Goal: Task Accomplishment & Management: Manage account settings

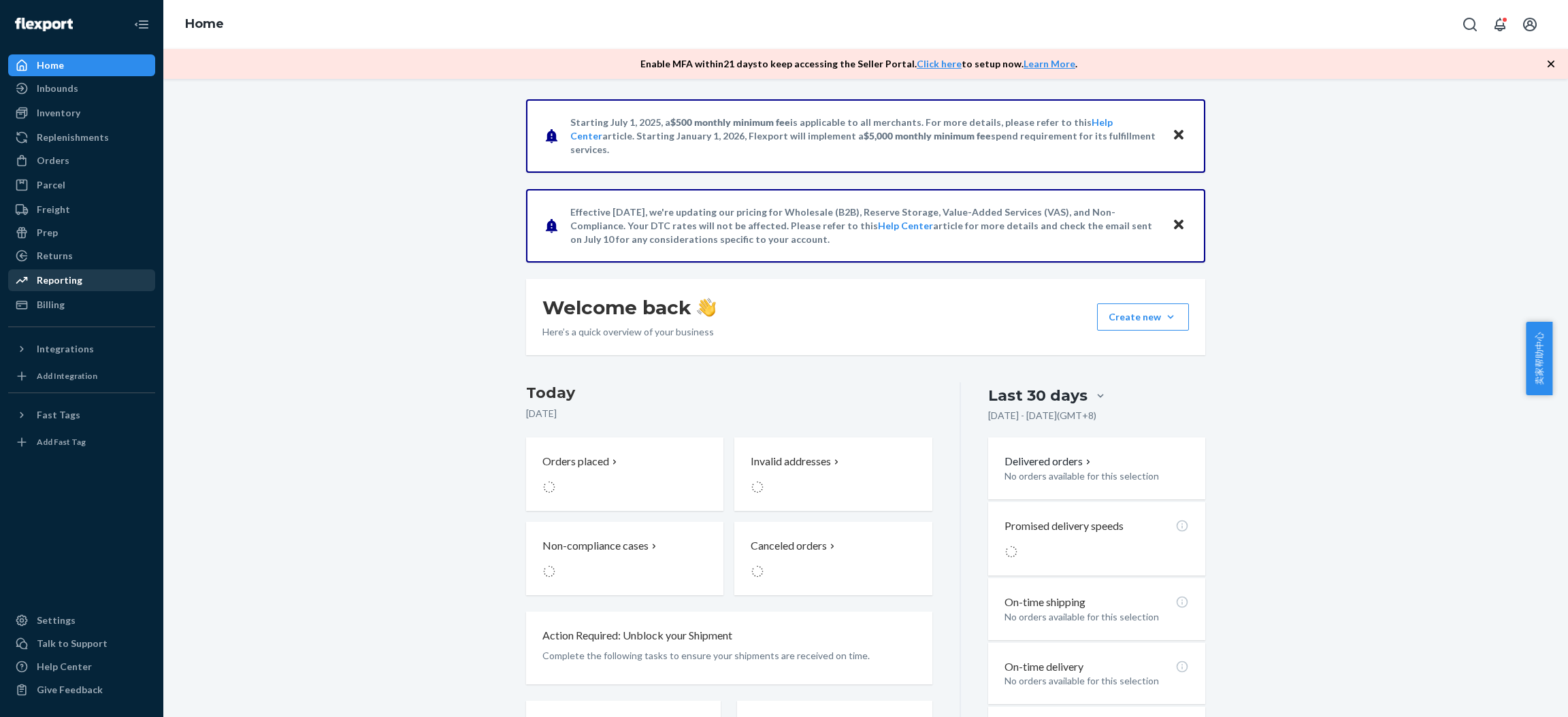
click at [73, 273] on div "Reporting" at bounding box center [59, 280] width 45 height 14
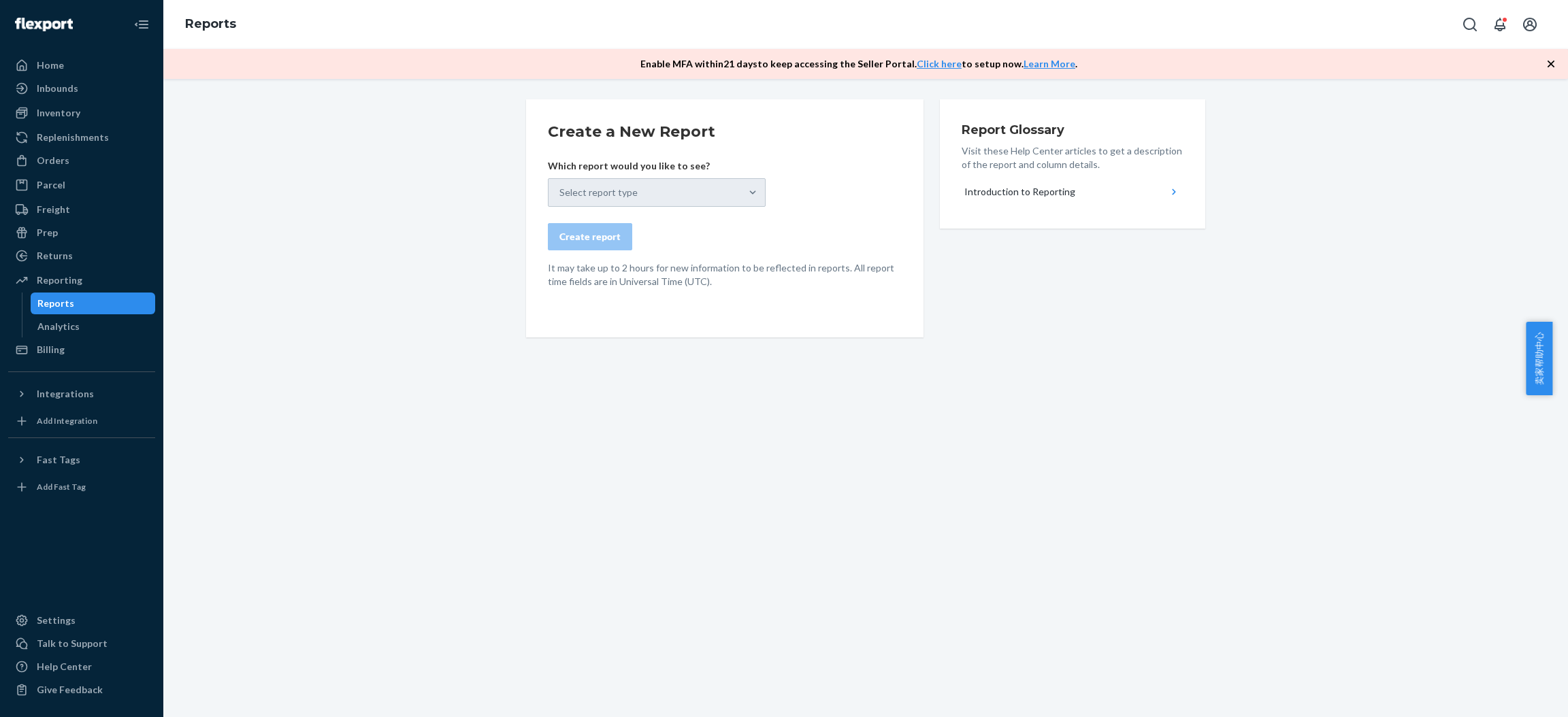
click at [688, 200] on div "Select report type" at bounding box center [657, 192] width 218 height 29
click at [672, 413] on div "Create a New Report Which report would you like to see? Select report type Crea…" at bounding box center [866, 304] width 1384 height 408
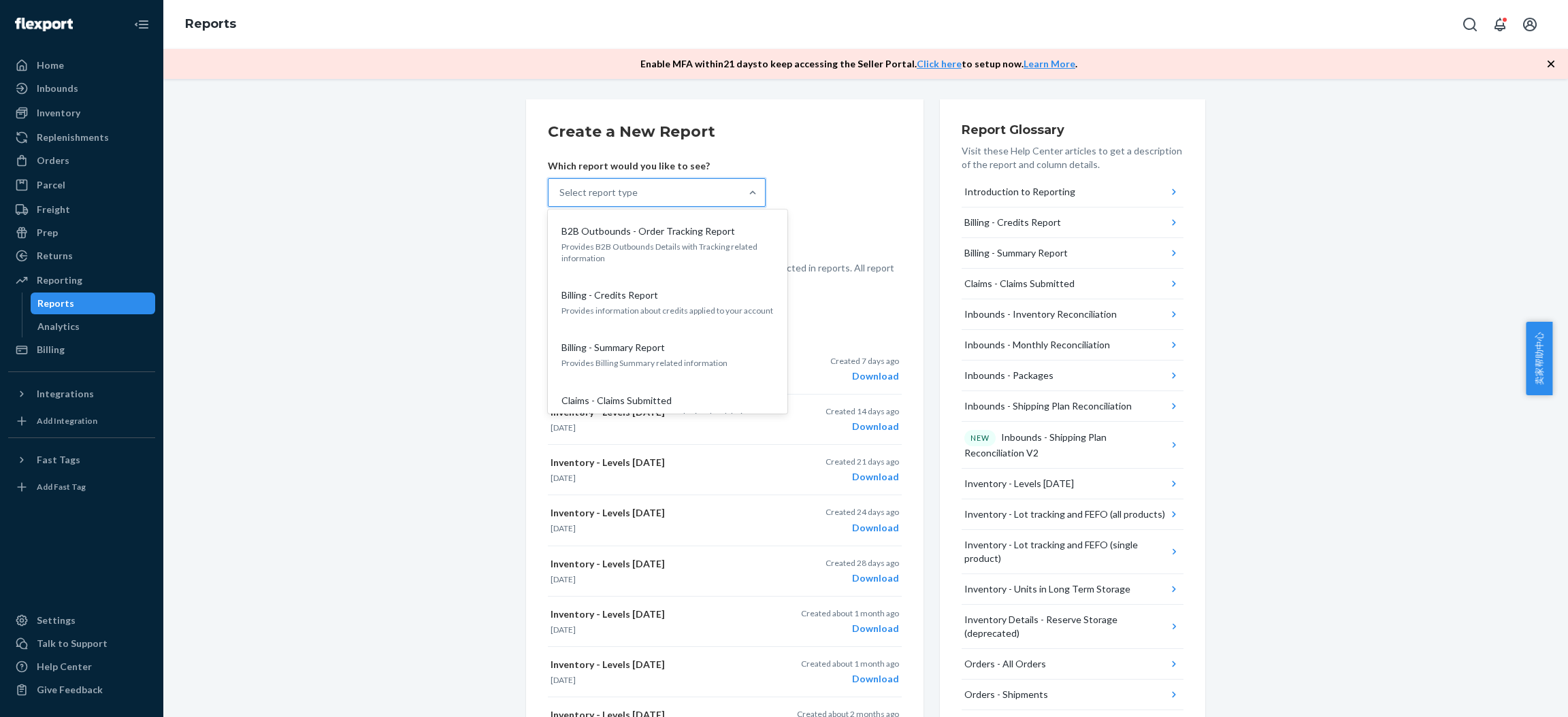
click at [688, 194] on div "Select report type" at bounding box center [644, 192] width 192 height 27
click at [561, 194] on input "option B2B Outbounds - Order Tracking Report focused, 1 of 27. 27 results avail…" at bounding box center [559, 192] width 1 height 14
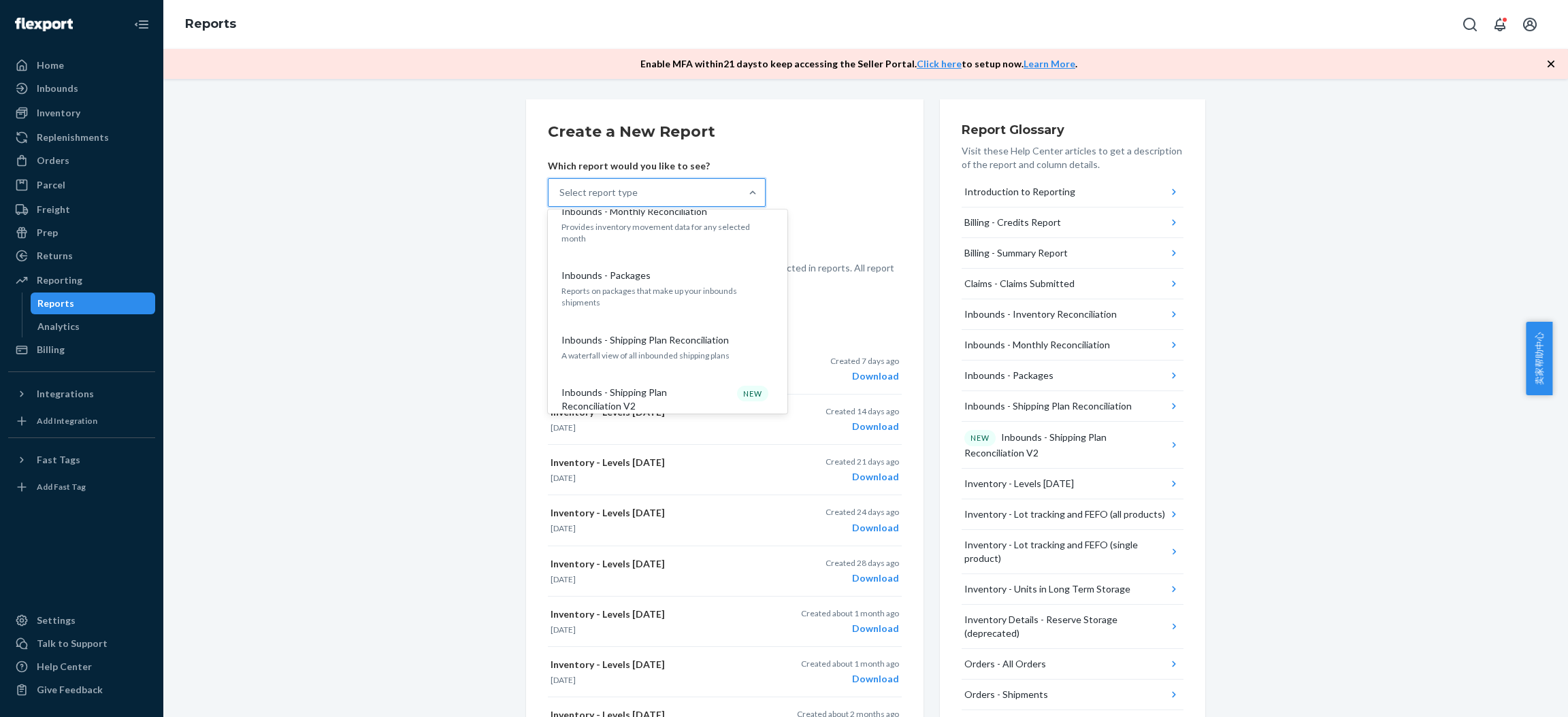
scroll to position [408, 0]
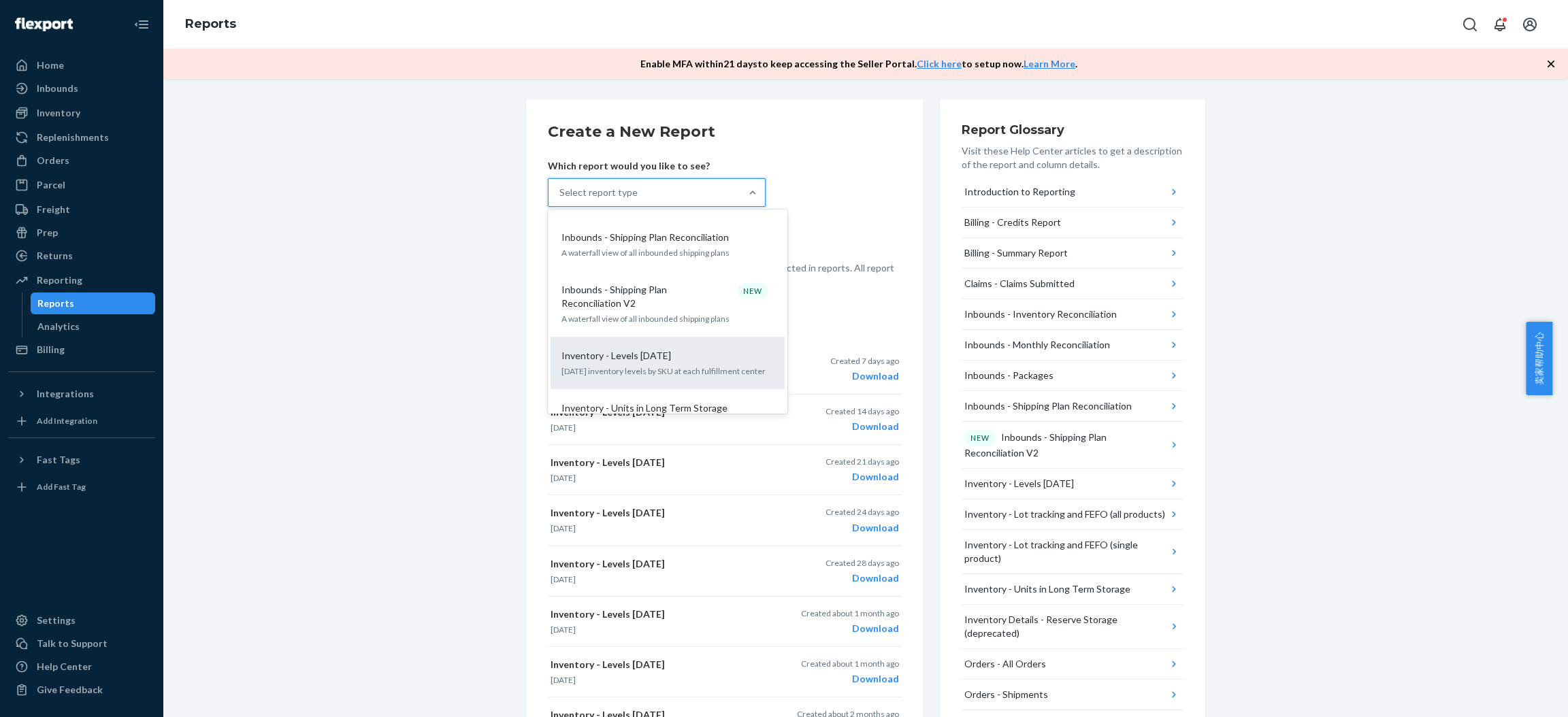
click at [667, 349] on div "Inventory - Levels [DATE]" at bounding box center [664, 355] width 218 height 14
click at [561, 199] on input "option Inventory - Levels [DATE] focused, 10 of 27. 27 results available. Use U…" at bounding box center [559, 192] width 1 height 14
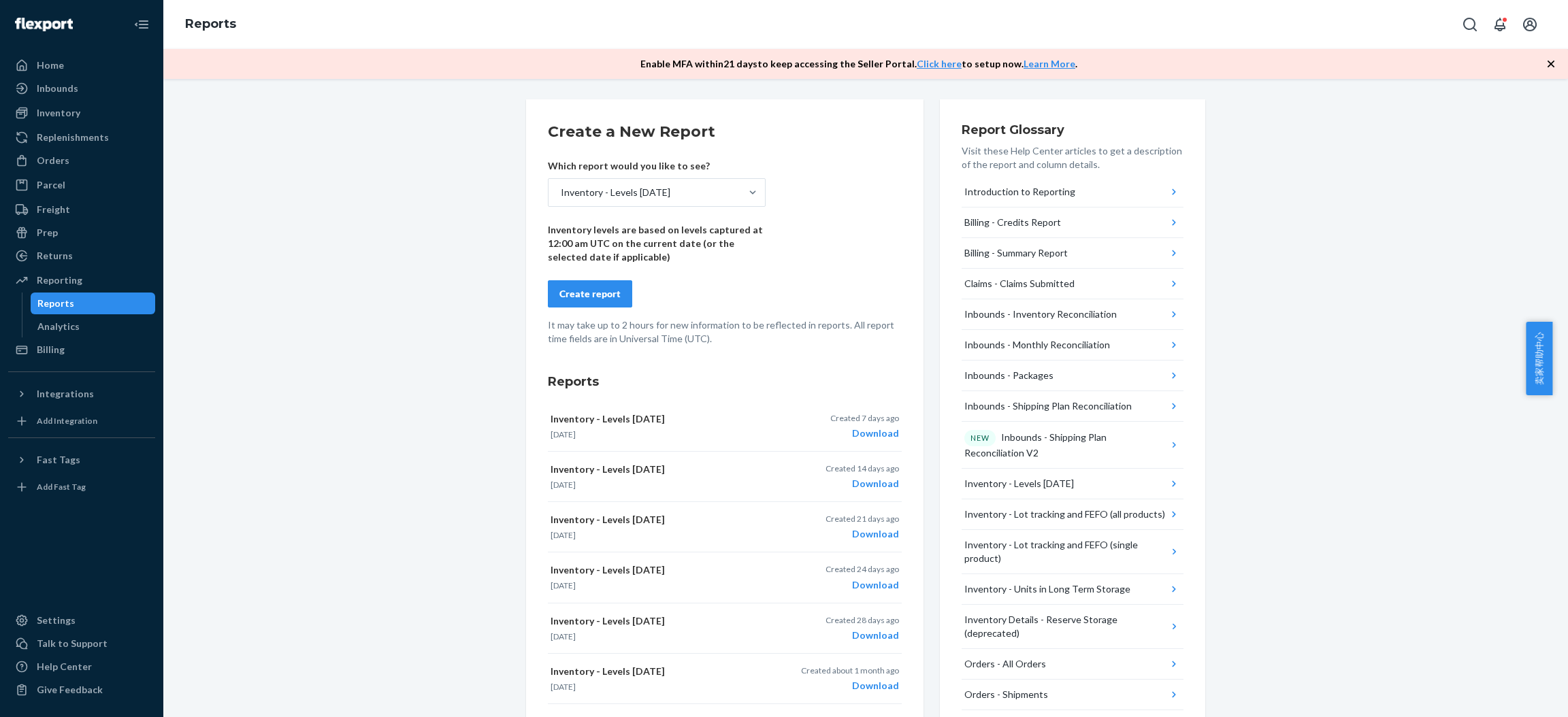
click at [609, 300] on div "Create report" at bounding box center [590, 293] width 61 height 14
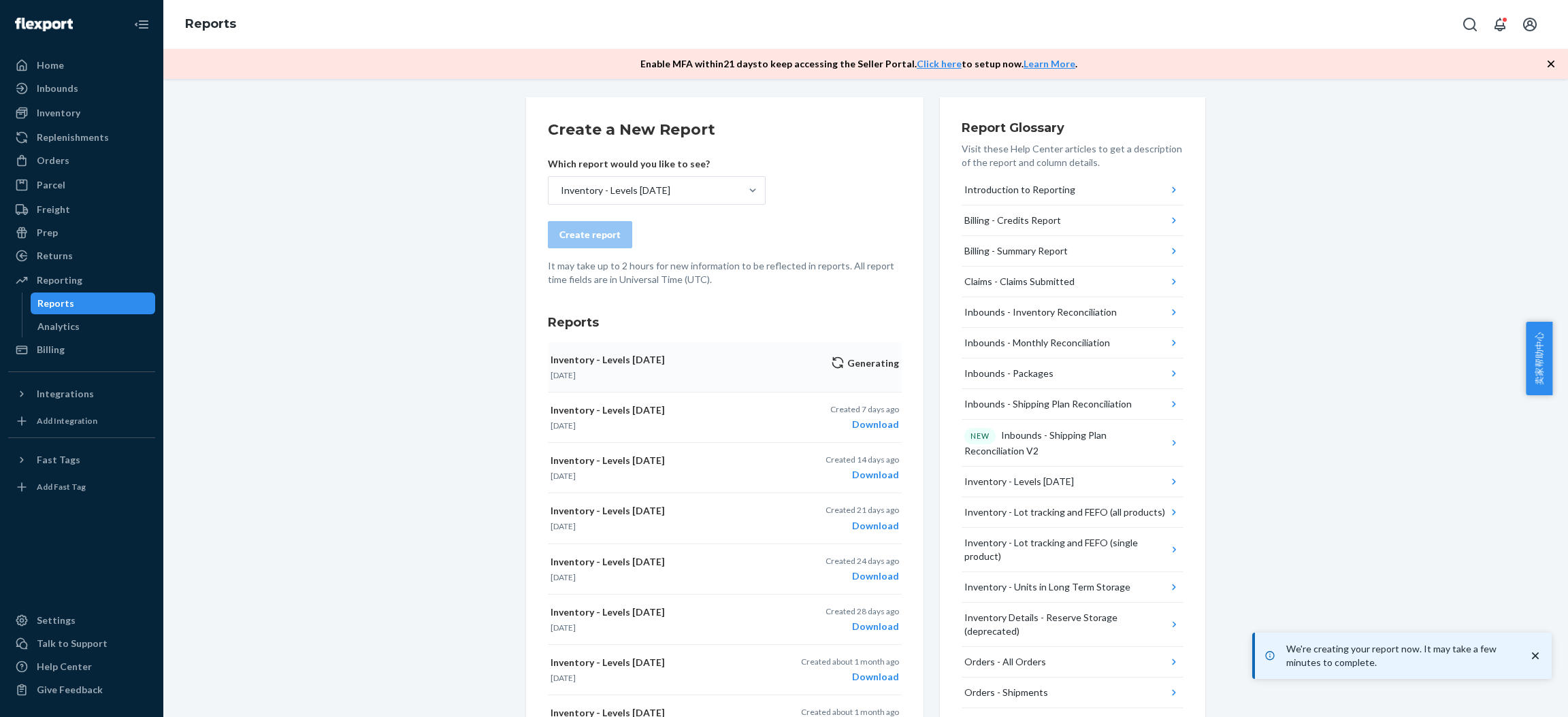
scroll to position [0, 0]
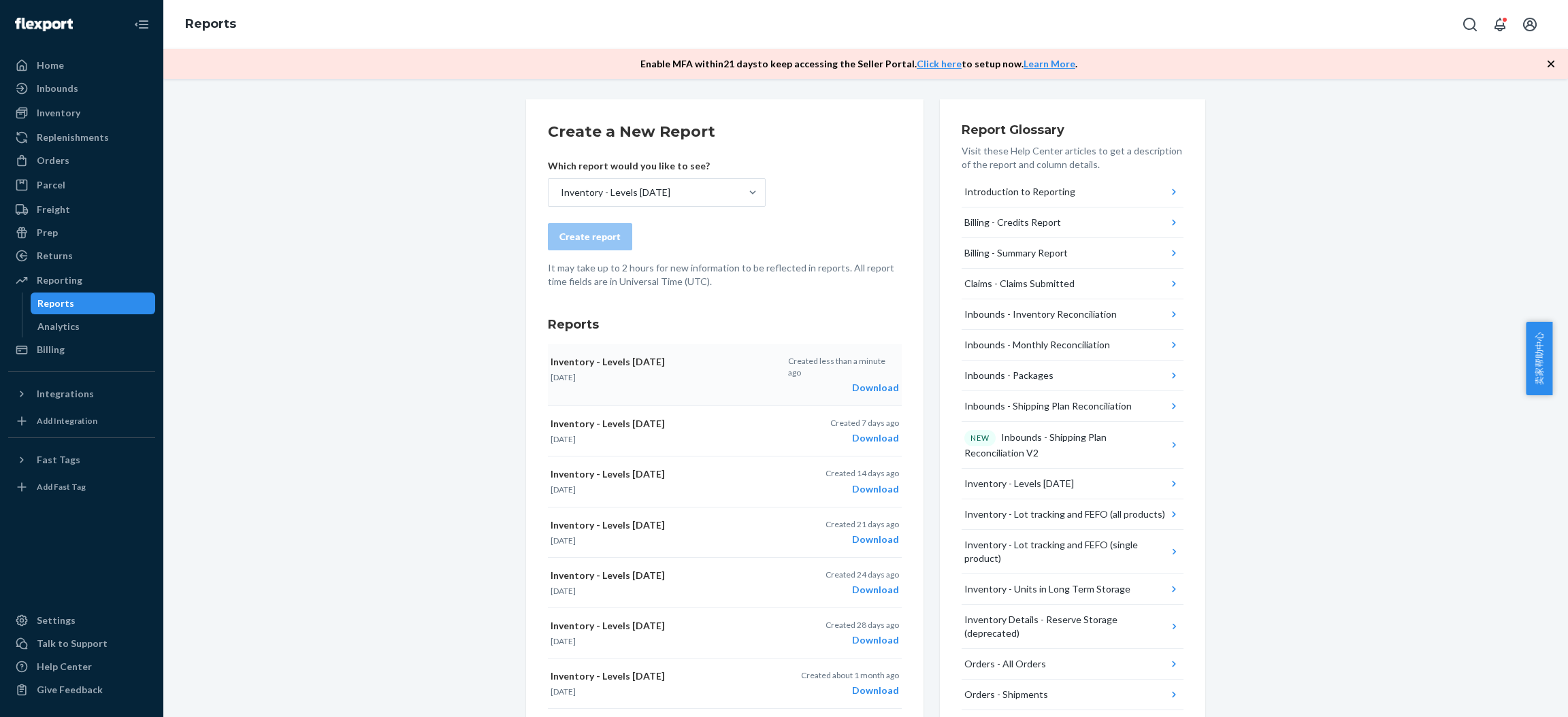
click at [860, 381] on div "Download" at bounding box center [844, 388] width 111 height 14
click at [71, 91] on div "Inbounds" at bounding box center [57, 88] width 42 height 14
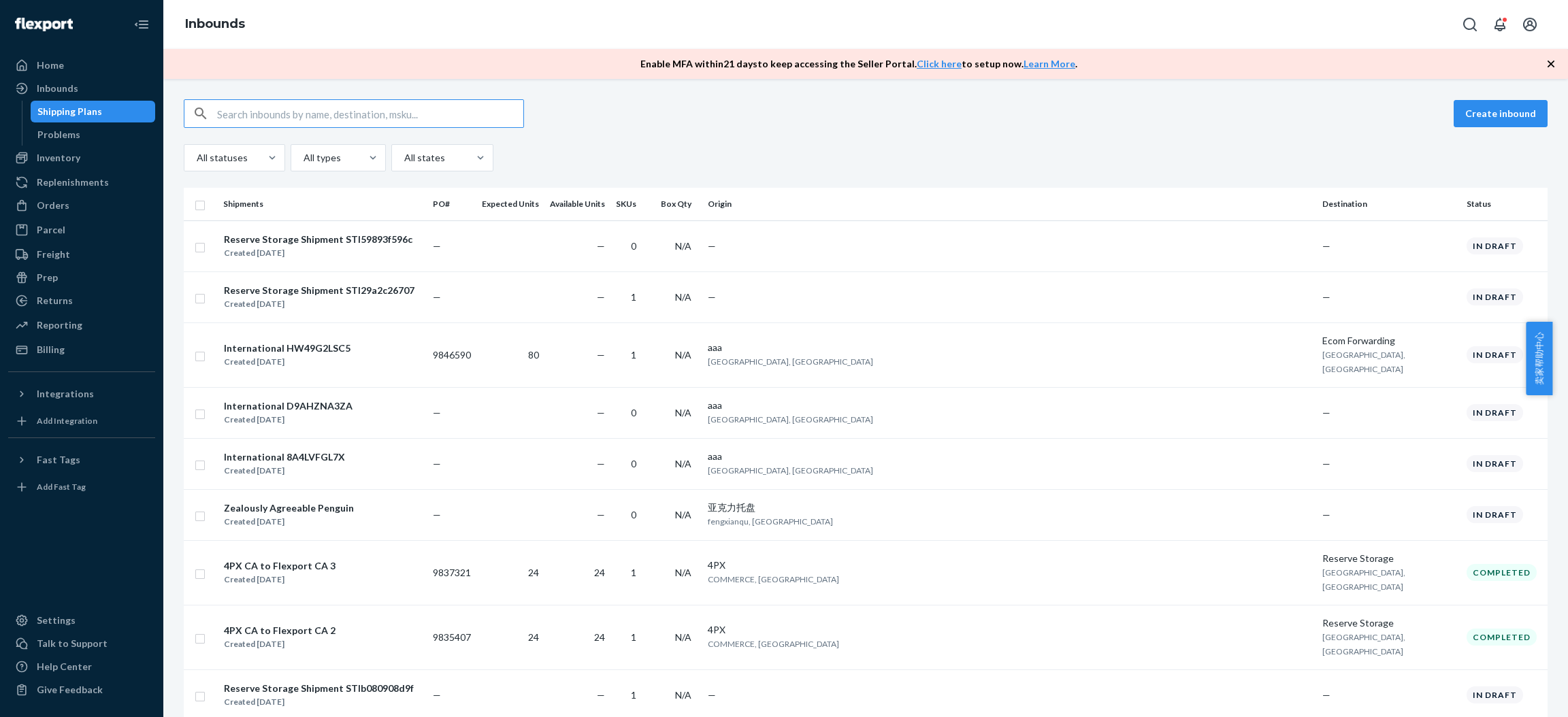
click at [709, 100] on div "Create inbound" at bounding box center [866, 114] width 1364 height 29
click at [704, 106] on div "Create inbound" at bounding box center [866, 114] width 1364 height 29
click at [703, 113] on div "Create inbound" at bounding box center [866, 114] width 1364 height 29
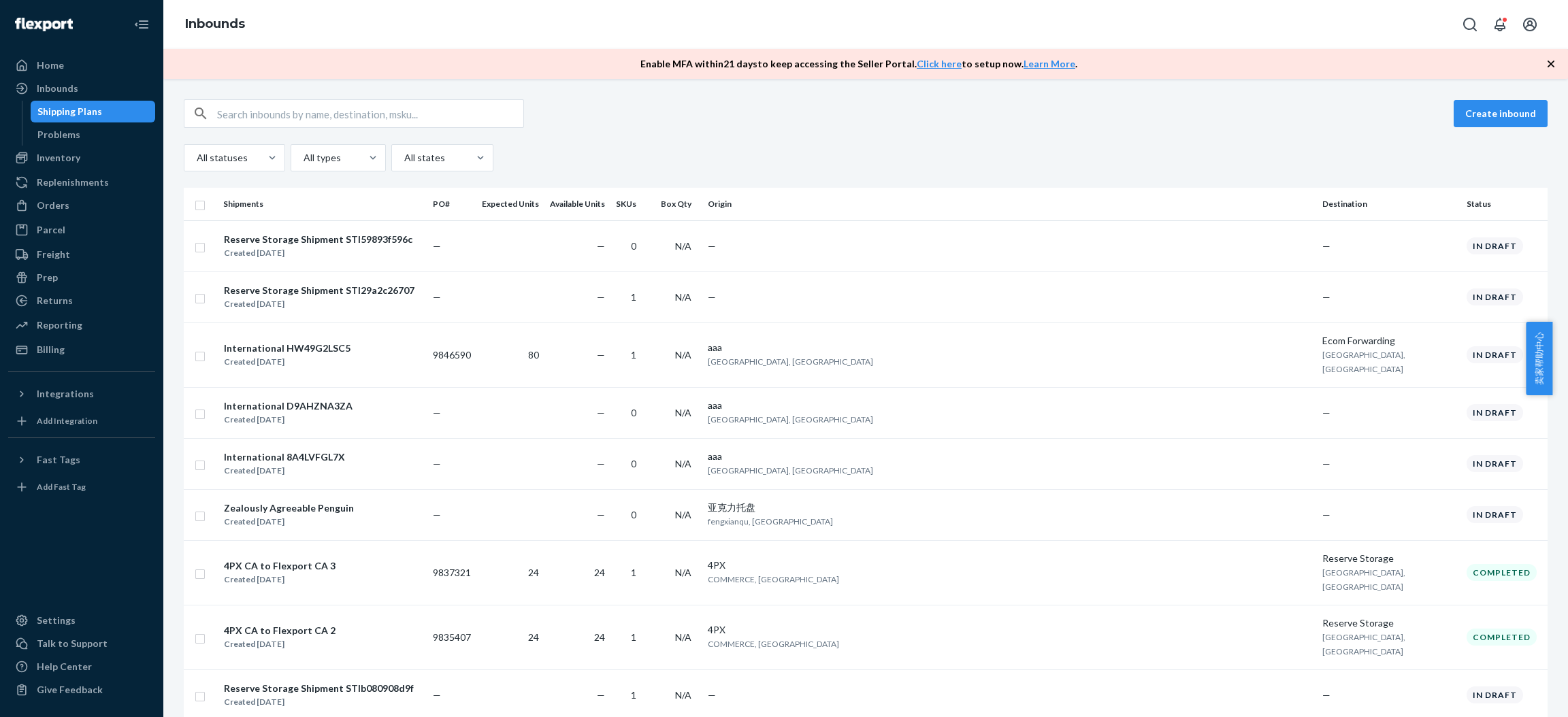
click at [703, 113] on div "Create inbound" at bounding box center [866, 114] width 1364 height 29
click at [701, 114] on div "Create inbound" at bounding box center [866, 114] width 1364 height 29
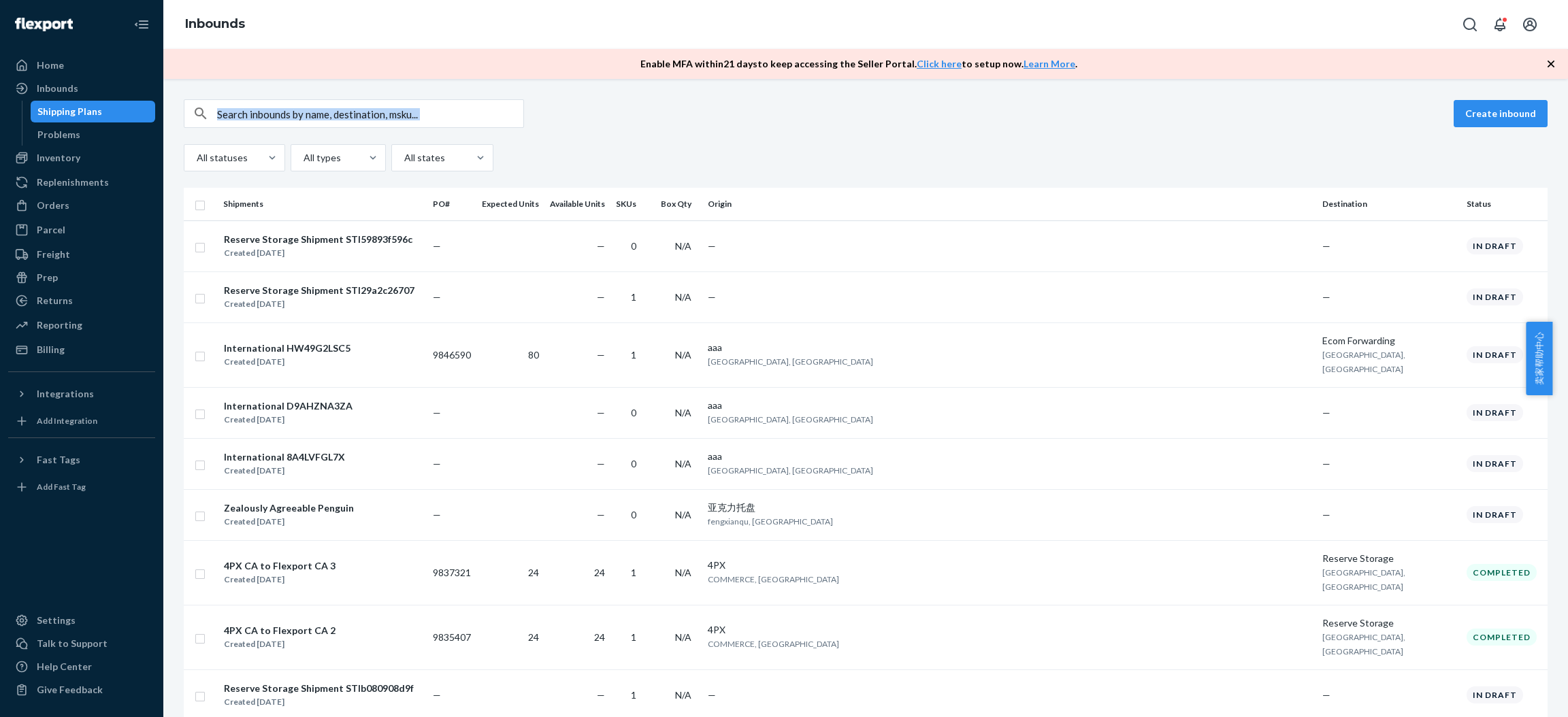
click at [701, 114] on div "Create inbound" at bounding box center [866, 114] width 1364 height 29
click at [701, 125] on div "Create inbound" at bounding box center [866, 114] width 1364 height 29
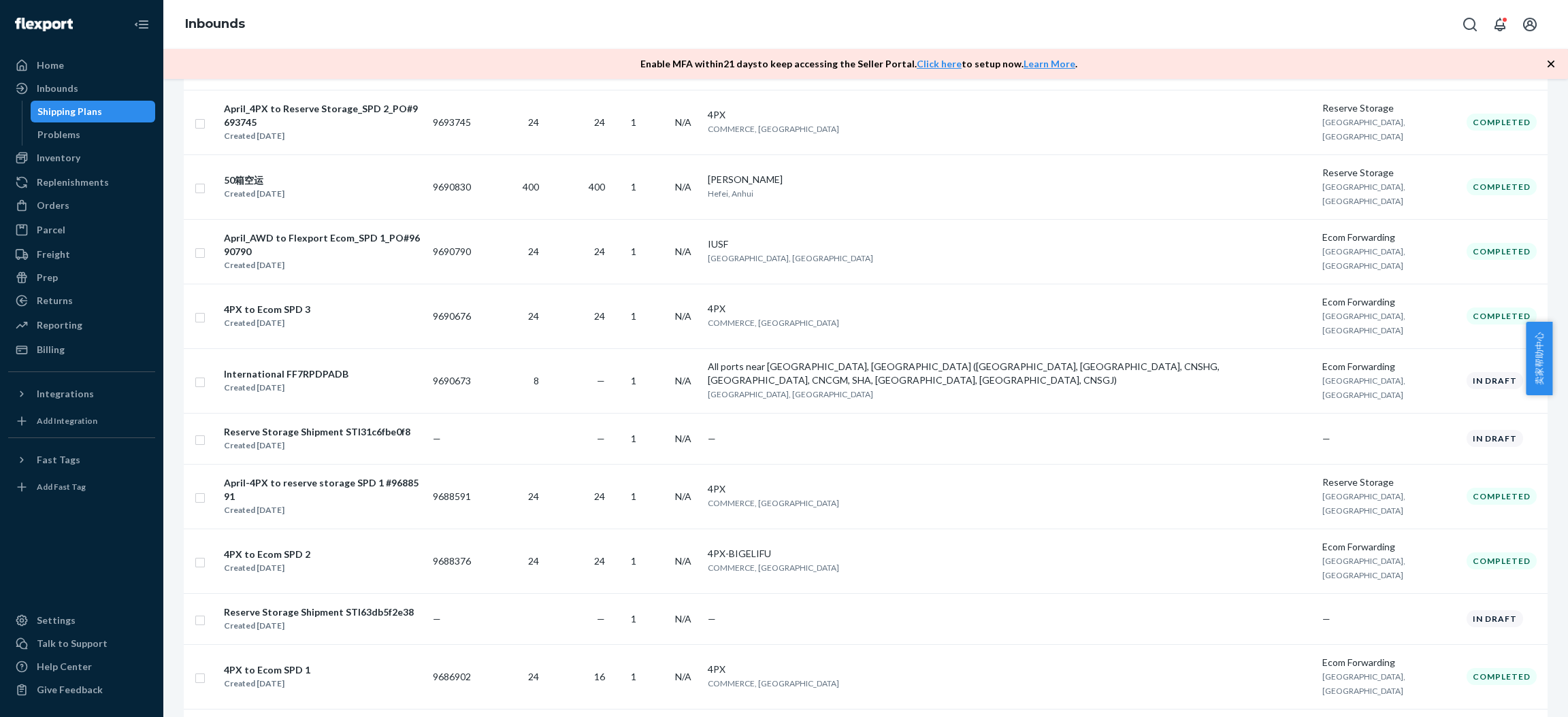
scroll to position [1076, 0]
